Goal: Task Accomplishment & Management: Manage account settings

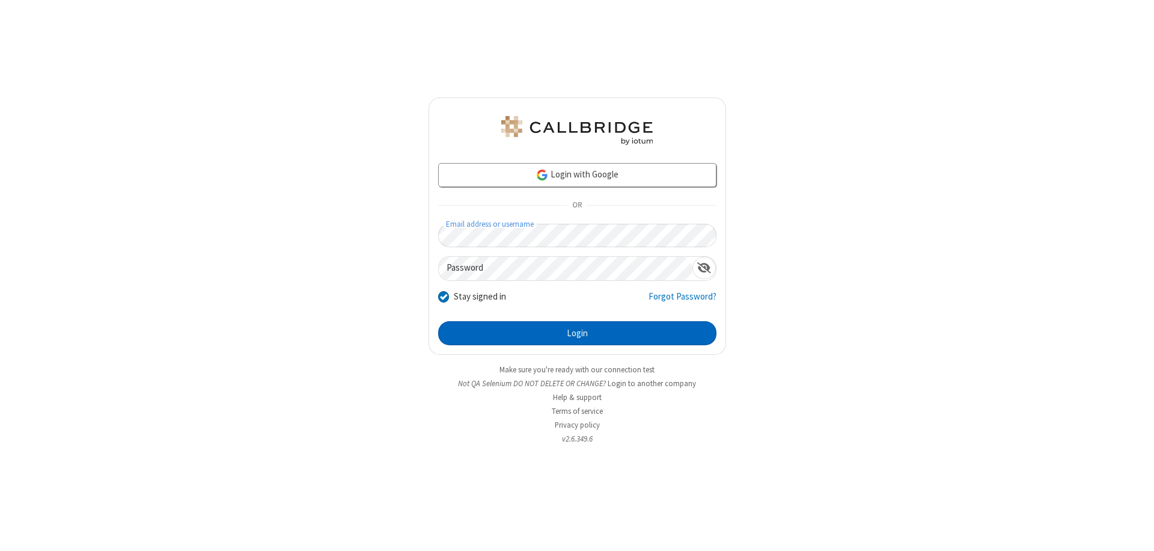
click at [577, 333] on button "Login" at bounding box center [577, 333] width 278 height 24
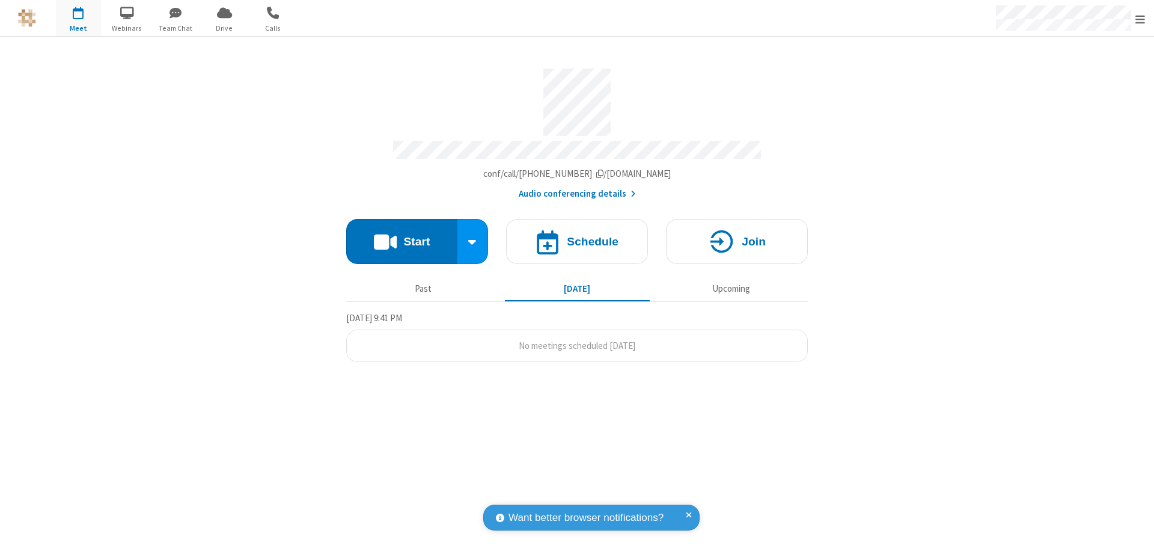
click at [1140, 19] on span "Open menu" at bounding box center [1140, 19] width 10 height 12
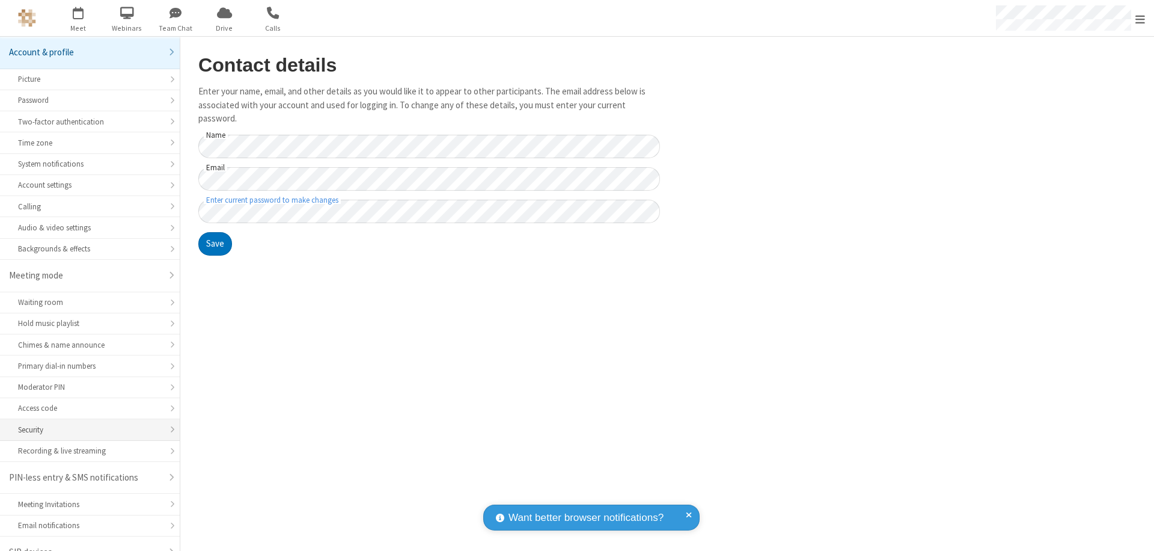
click at [85, 424] on div "Security" at bounding box center [90, 429] width 144 height 11
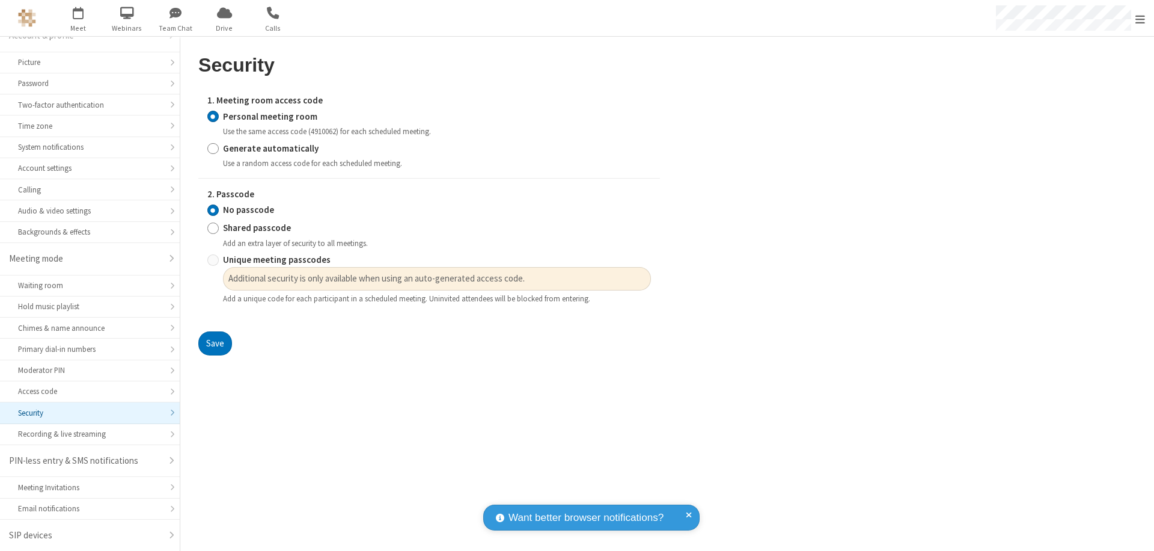
click at [213, 148] on input "Generate automatically" at bounding box center [212, 148] width 11 height 13
radio input "true"
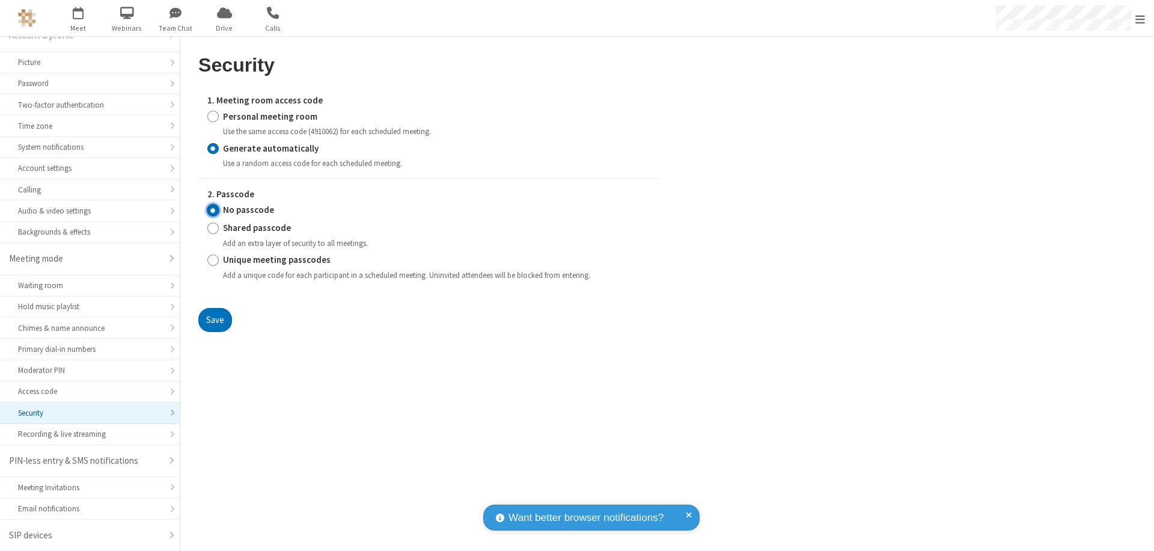
click at [213, 210] on input "No passcode" at bounding box center [212, 210] width 11 height 13
click at [215, 319] on button "Save" at bounding box center [215, 320] width 34 height 24
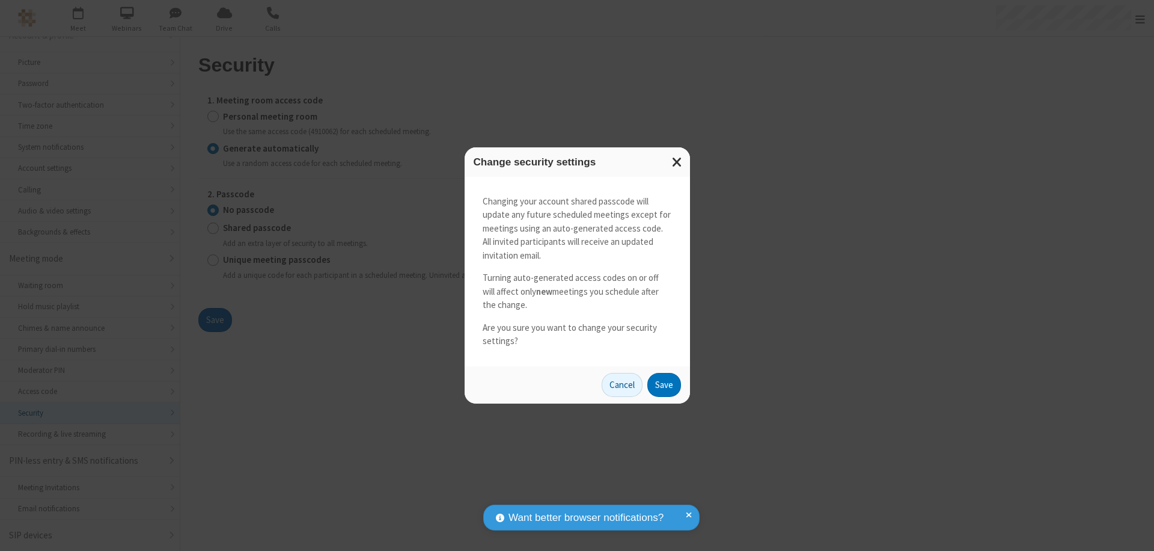
click at [664, 384] on button "Save" at bounding box center [664, 385] width 34 height 24
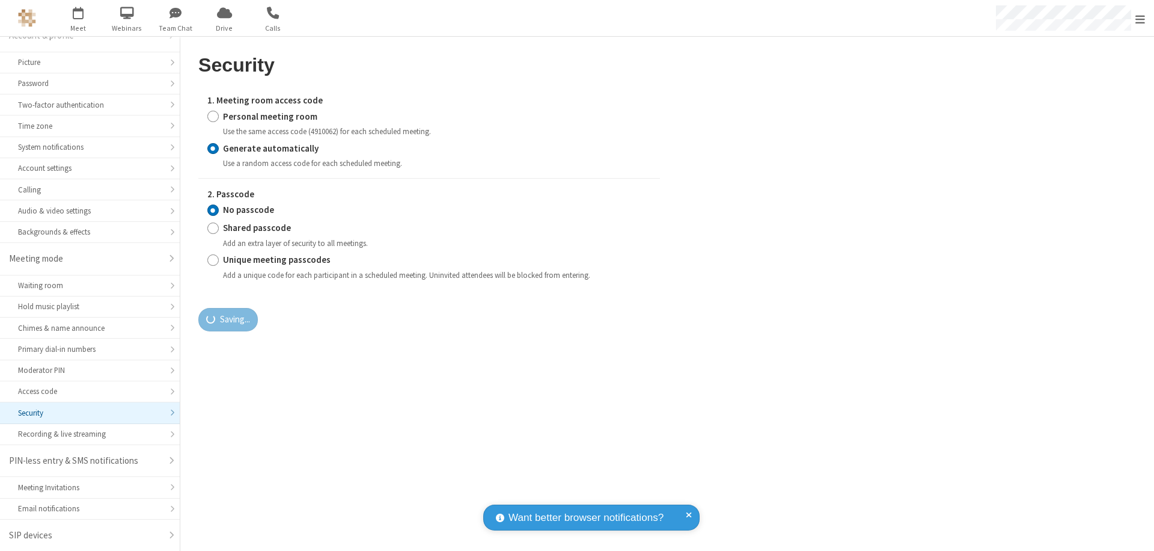
click at [1140, 19] on span "Open menu" at bounding box center [1140, 19] width 10 height 12
click at [78, 18] on span "button" at bounding box center [78, 12] width 45 height 20
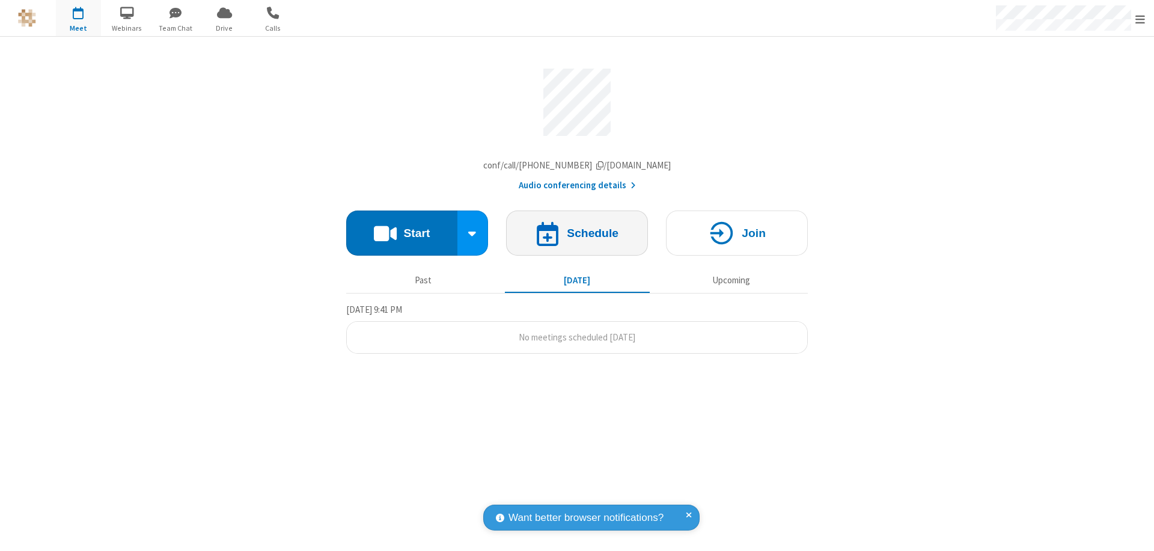
click at [577, 236] on h4 "Schedule" at bounding box center [593, 232] width 52 height 11
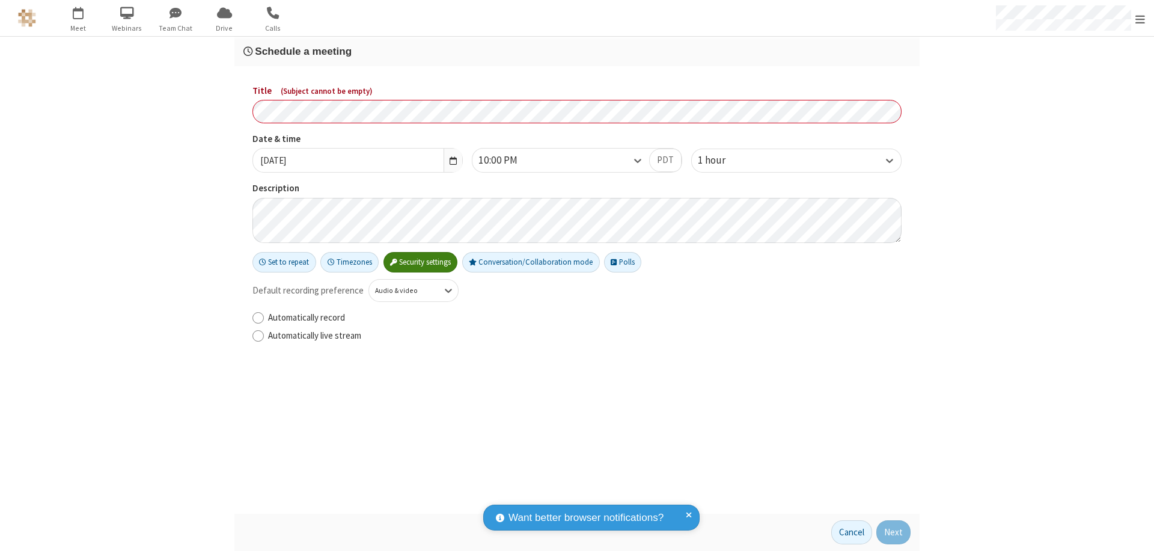
click at [577, 51] on h3 "Schedule a meeting" at bounding box center [576, 51] width 667 height 11
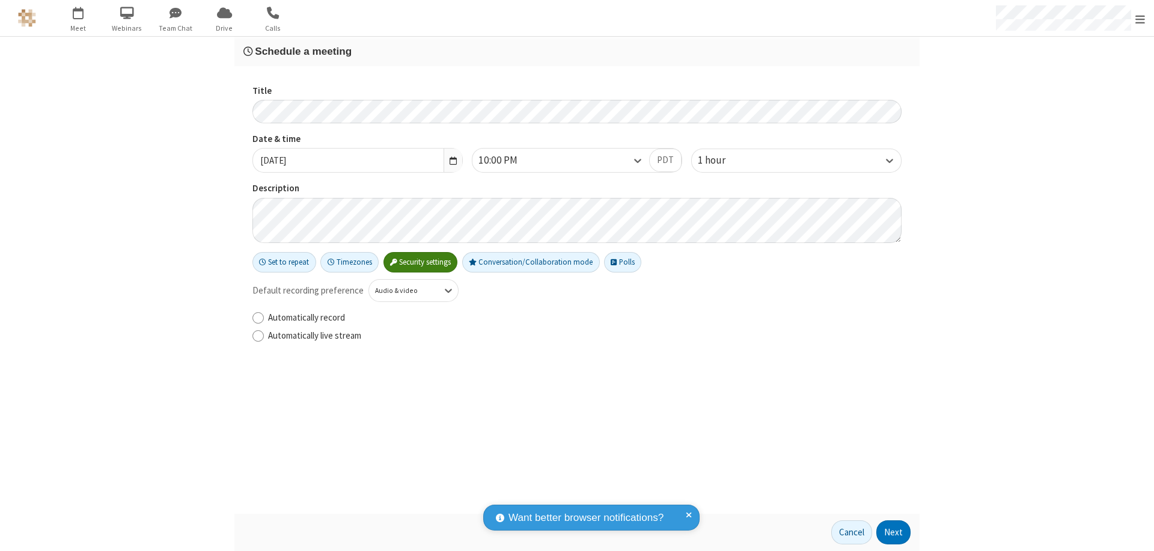
click at [894, 532] on button "Next" at bounding box center [893, 532] width 34 height 24
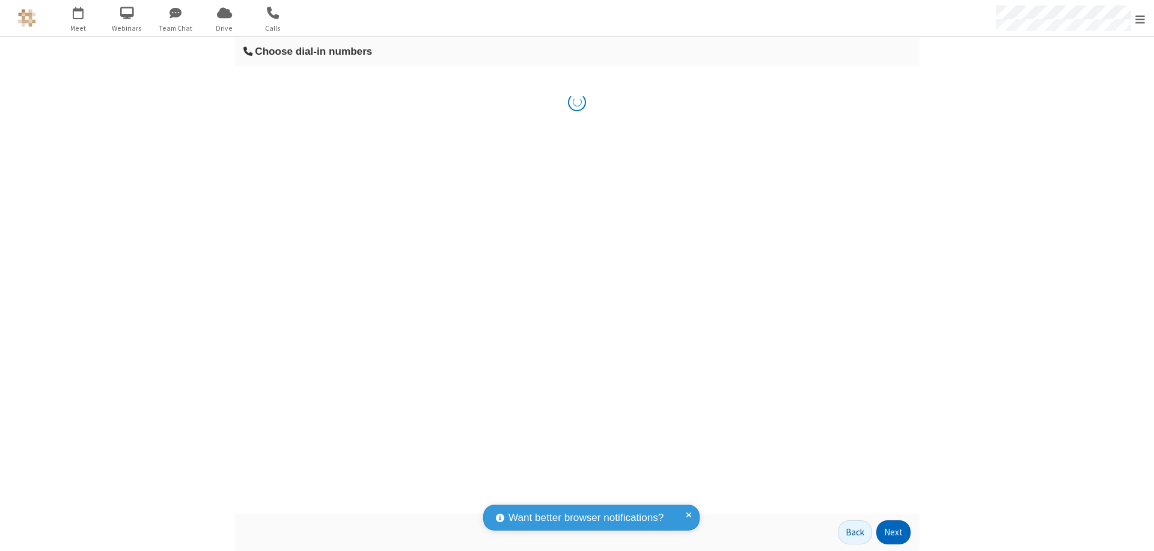
click at [894, 532] on button "Next" at bounding box center [893, 532] width 34 height 24
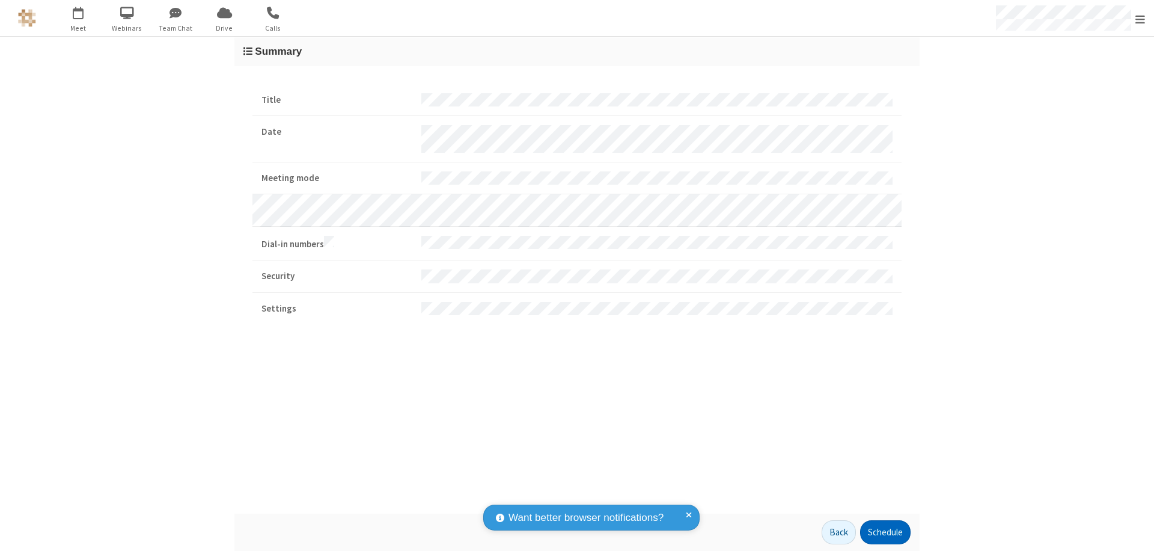
click at [885, 532] on button "Schedule" at bounding box center [885, 532] width 50 height 24
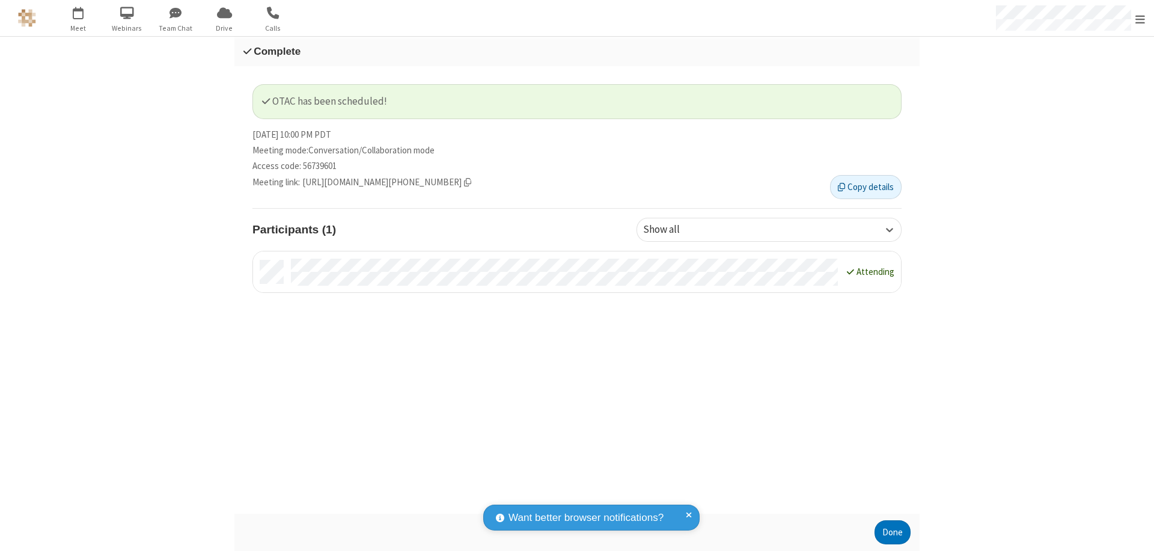
click at [893, 532] on button "Done" at bounding box center [893, 532] width 36 height 24
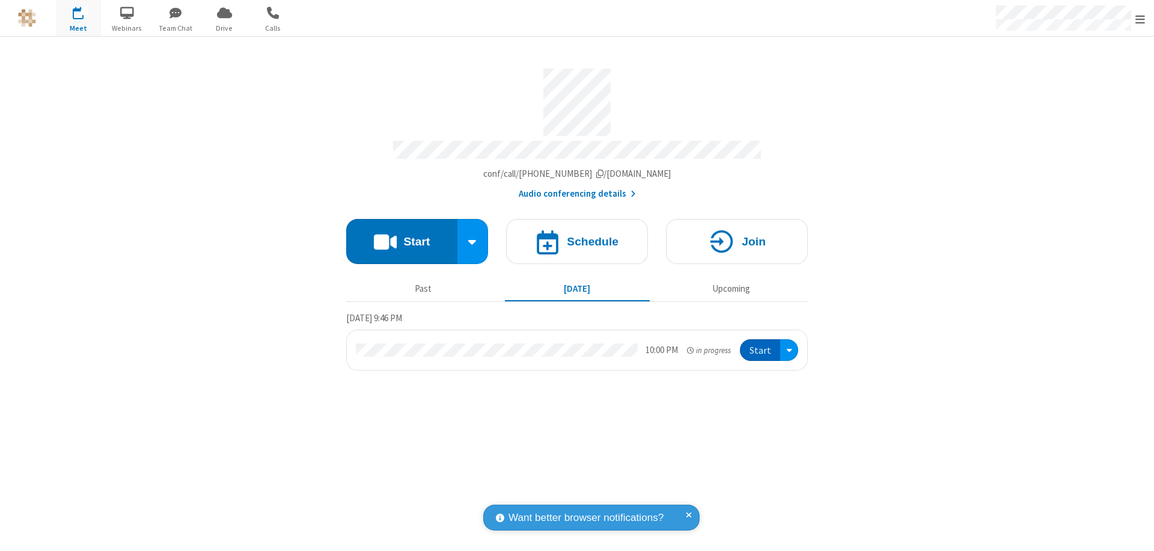
click at [761, 344] on button "Start" at bounding box center [760, 350] width 40 height 22
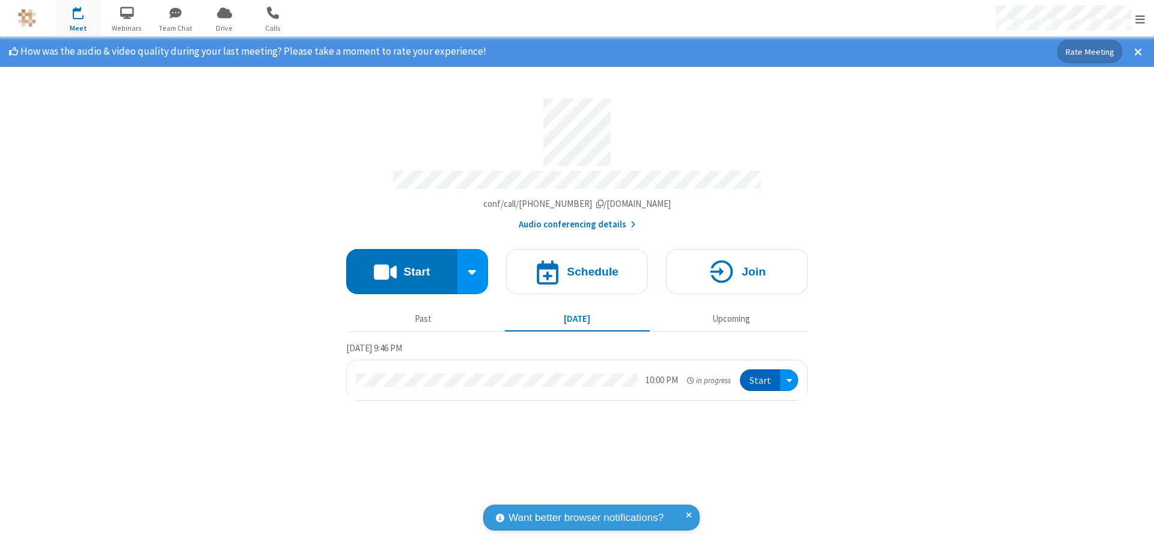
click at [1140, 19] on span "Open menu" at bounding box center [1140, 19] width 10 height 12
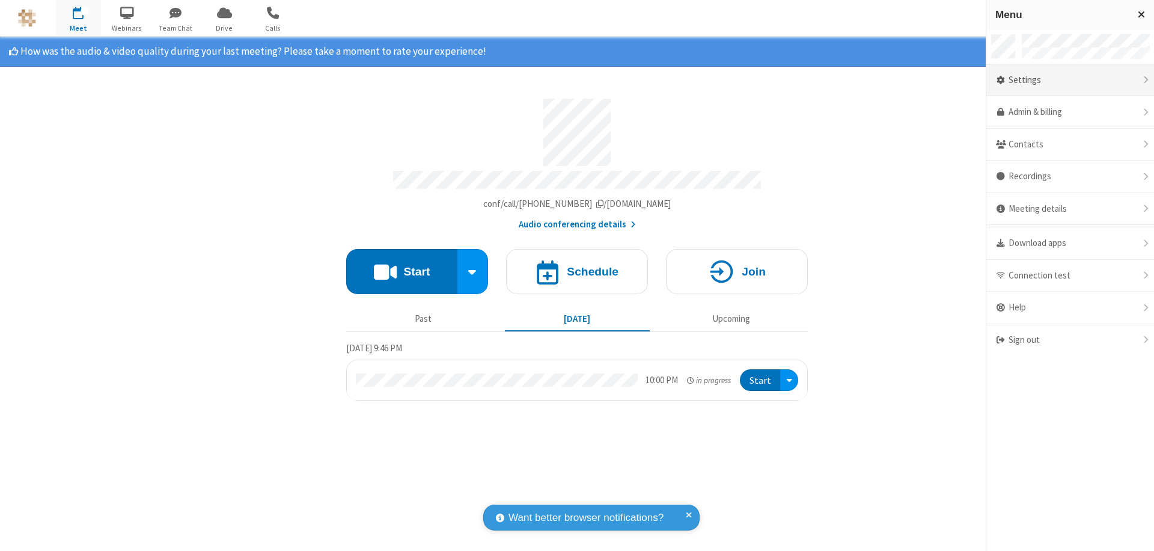
click at [1070, 80] on div "Settings" at bounding box center [1070, 80] width 168 height 32
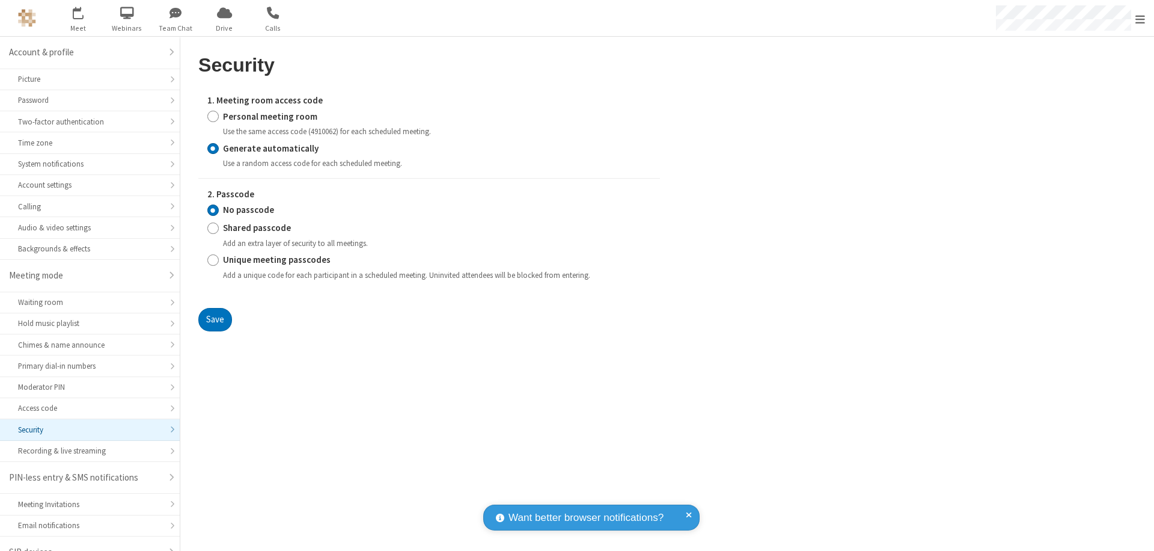
scroll to position [17, 0]
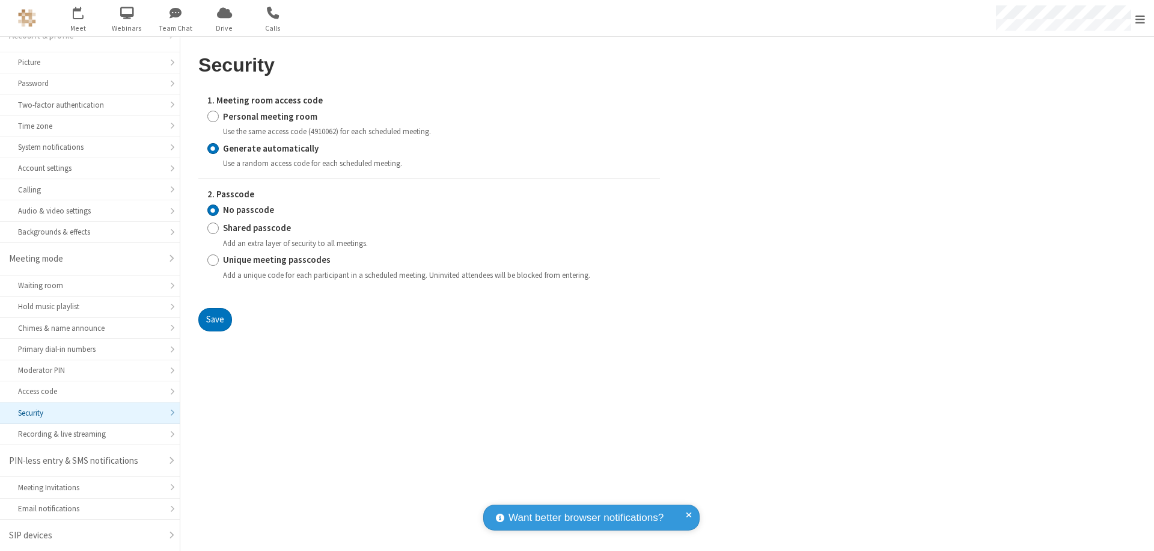
click at [213, 116] on input "Personal meeting room" at bounding box center [212, 116] width 11 height 13
radio input "true"
click at [213, 210] on input "No passcode" at bounding box center [212, 210] width 11 height 13
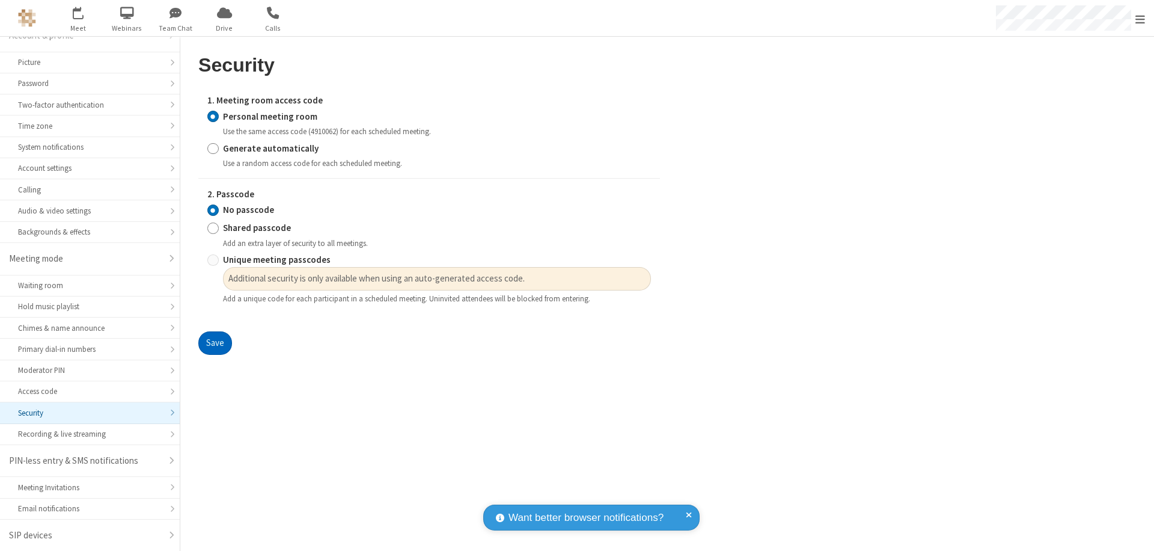
click at [215, 343] on button "Save" at bounding box center [215, 343] width 34 height 24
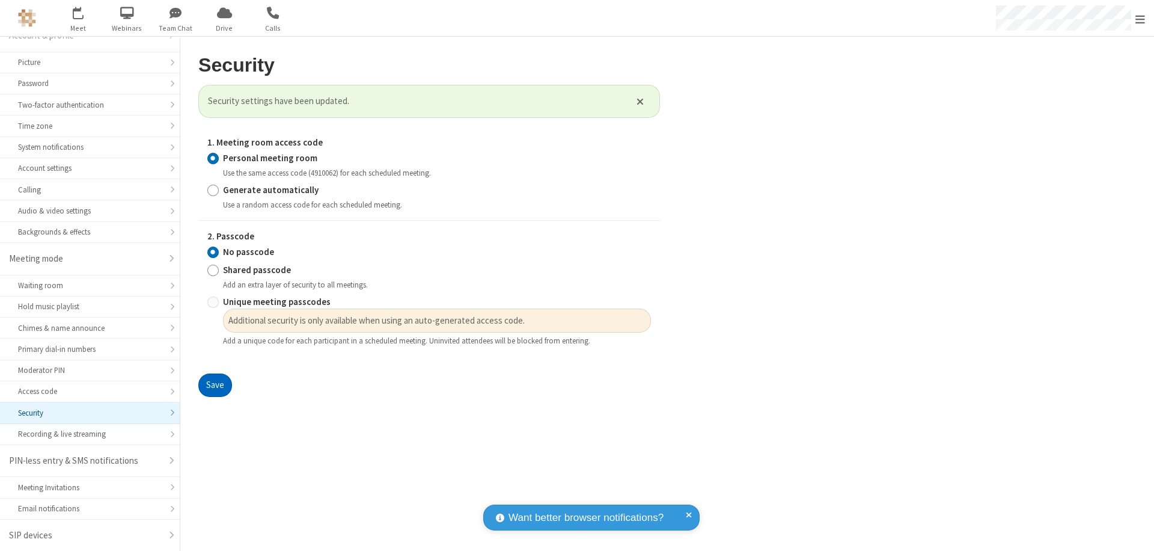
click at [1140, 18] on span "Open menu" at bounding box center [1140, 19] width 10 height 12
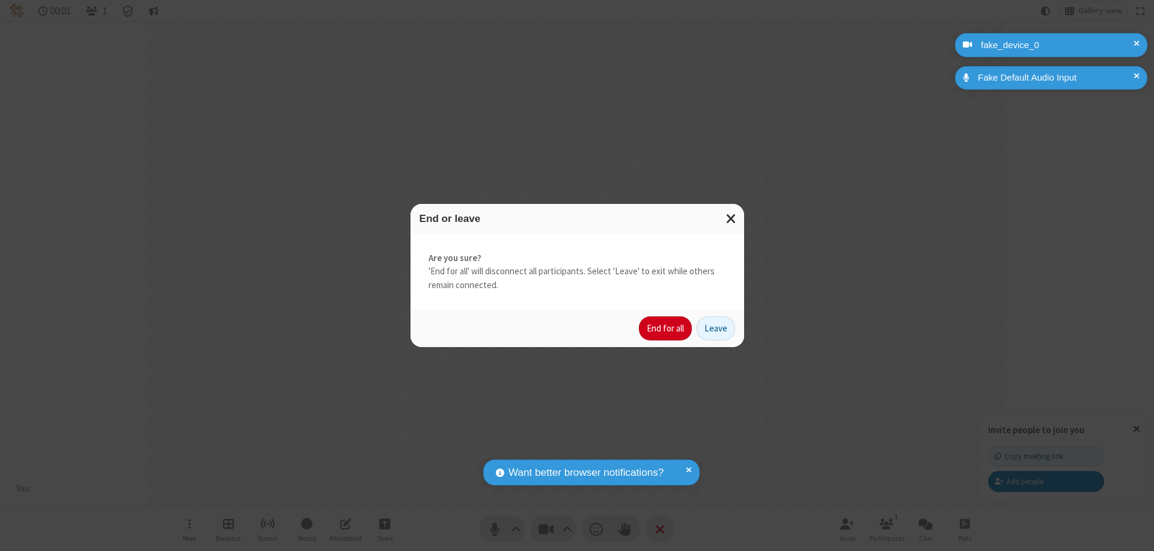
click at [666, 328] on button "End for all" at bounding box center [665, 328] width 53 height 24
